Goal: Browse casually: Explore the website without a specific task or goal

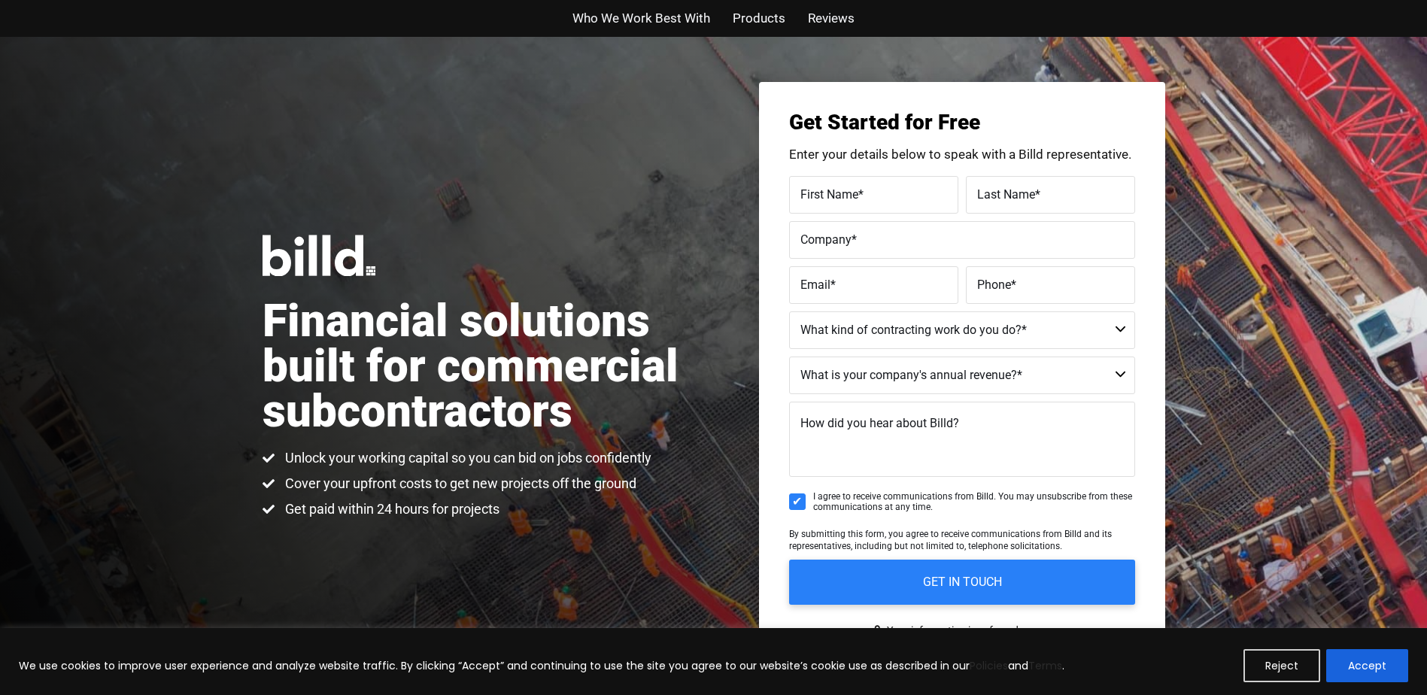
click at [314, 42] on div "Financial solutions built for commercial subcontractors Unlock your working cap…" at bounding box center [713, 377] width 1427 height 680
click at [711, 491] on div "Financial solutions built for commercial subcontractors Unlock your working cap…" at bounding box center [488, 377] width 451 height 284
click at [93, 95] on div "Financial solutions built for commercial subcontractors Unlock your working cap…" at bounding box center [713, 377] width 1427 height 680
click at [87, 95] on div "Financial solutions built for commercial subcontractors Unlock your working cap…" at bounding box center [713, 377] width 1427 height 680
